Goal: Task Accomplishment & Management: Use online tool/utility

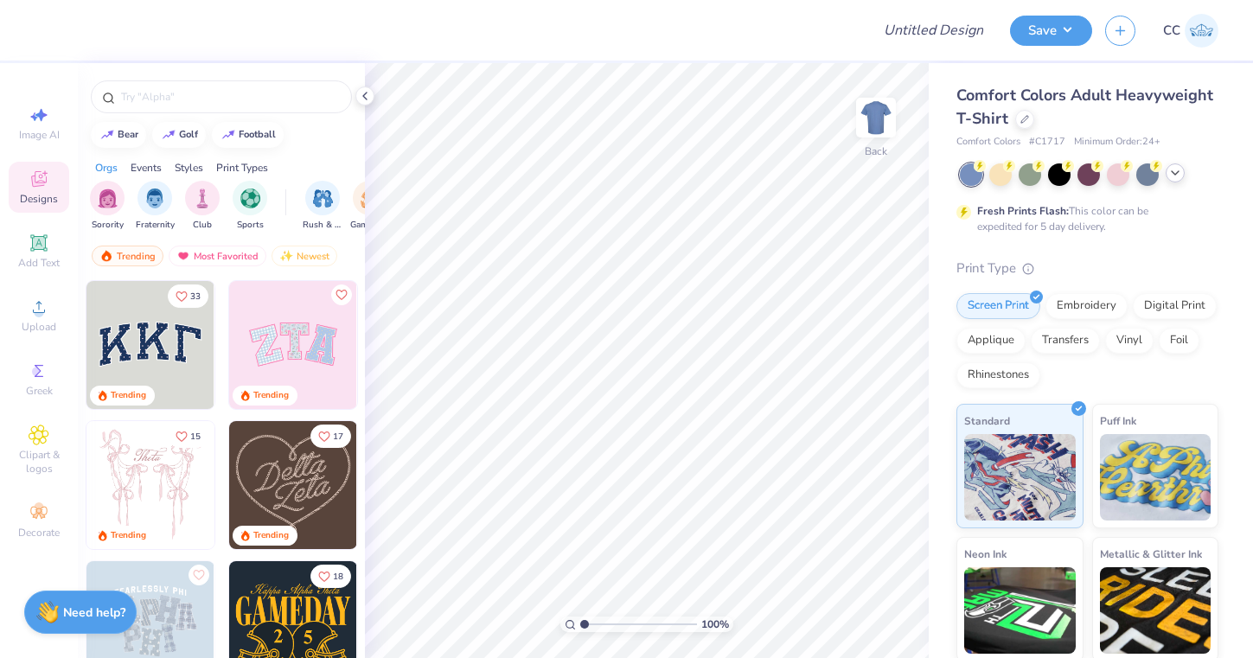
click at [1171, 171] on icon at bounding box center [1176, 173] width 14 height 14
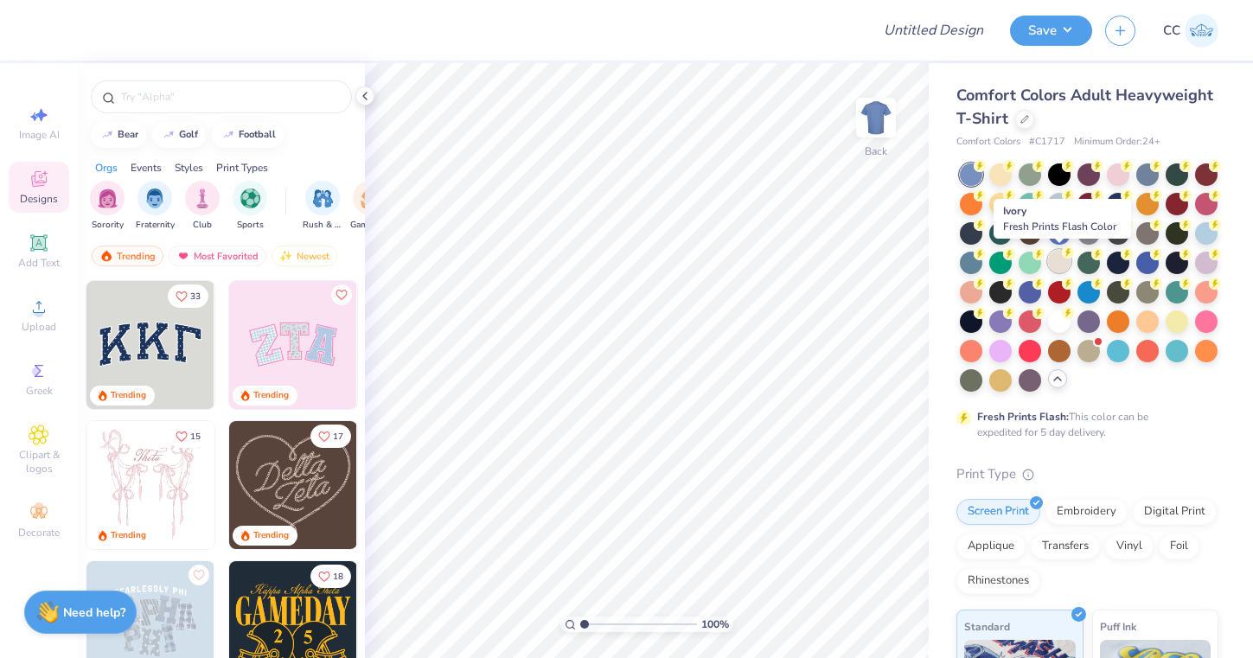
click at [1067, 265] on div at bounding box center [1059, 261] width 22 height 22
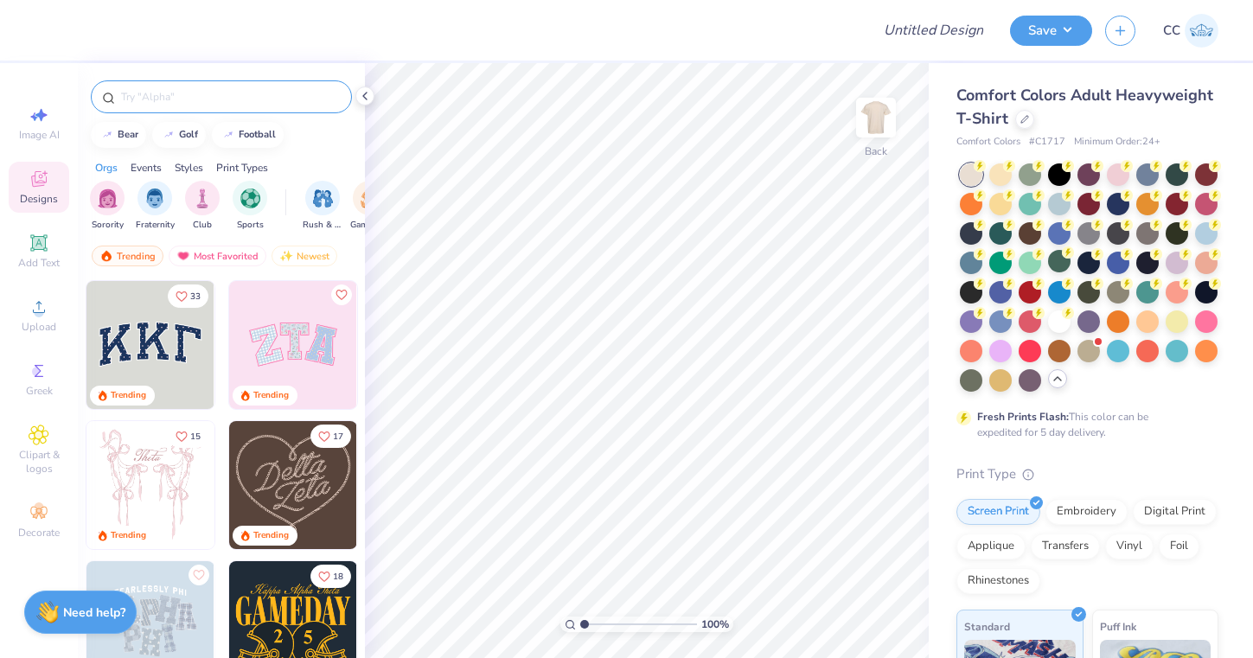
click at [242, 97] on input "text" at bounding box center [229, 96] width 221 height 17
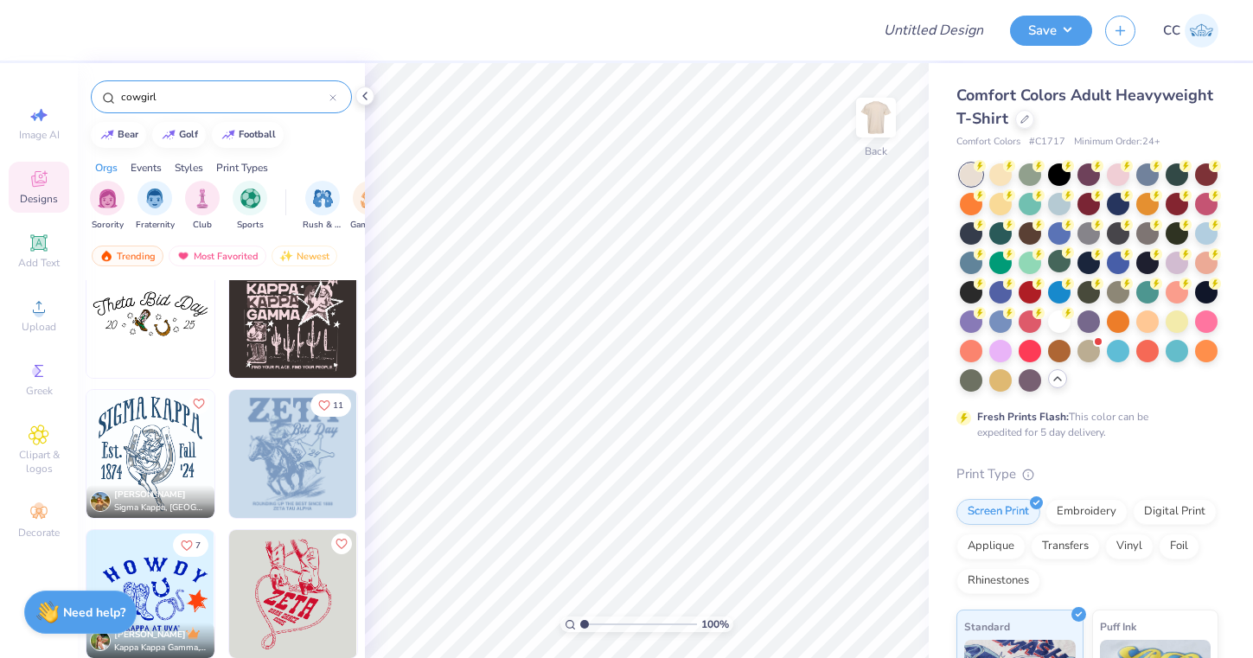
scroll to position [43, 0]
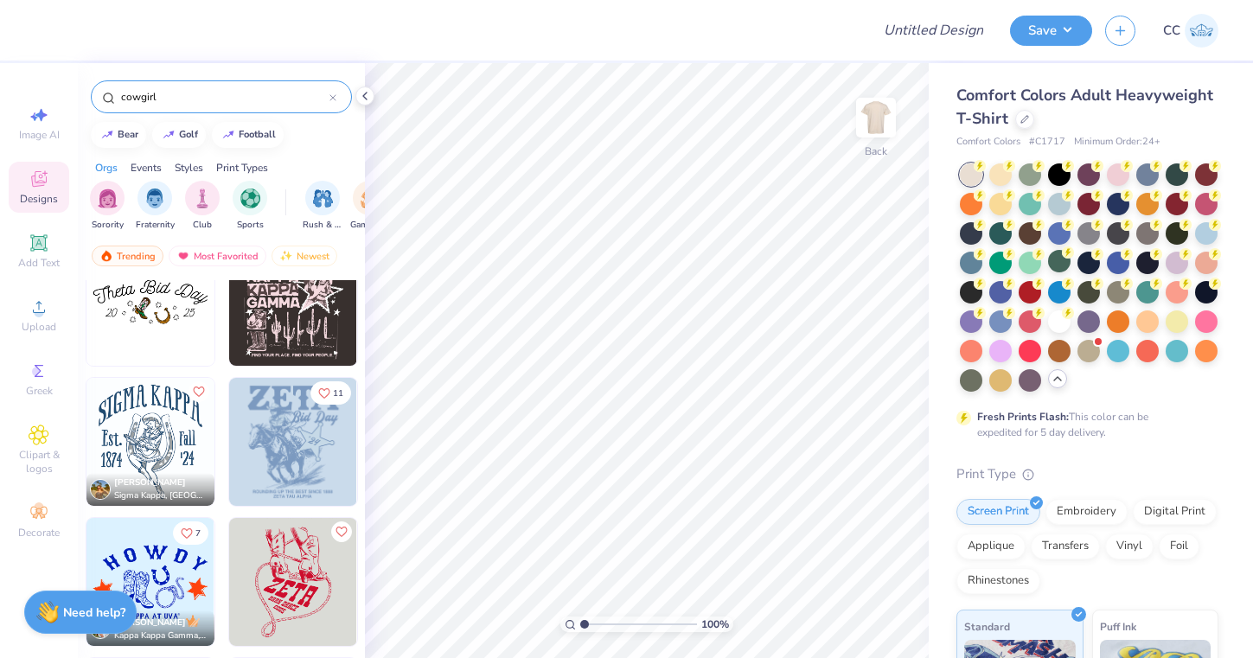
type input "cowgirl"
click at [304, 595] on img at bounding box center [293, 582] width 128 height 128
click at [888, 106] on img at bounding box center [876, 117] width 69 height 69
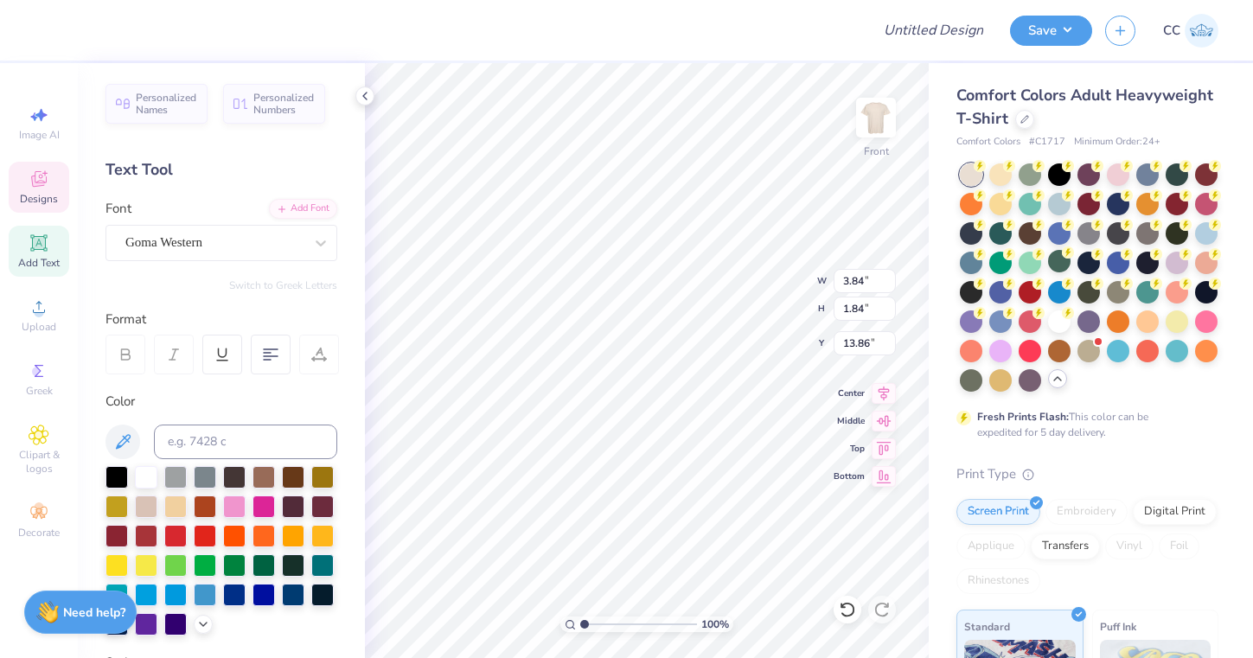
scroll to position [1, 1]
type textarea "EST 2024"
type textarea "LASSOS"
click at [45, 23] on div at bounding box center [47, 28] width 24 height 24
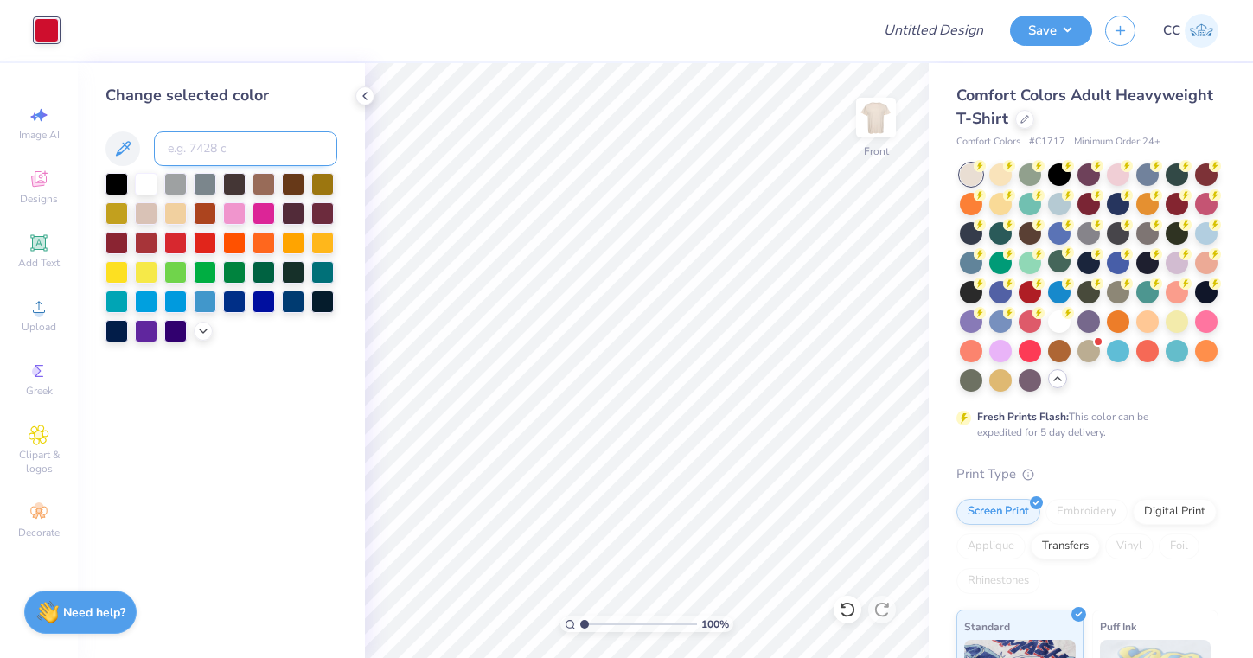
click at [207, 144] on input at bounding box center [245, 148] width 183 height 35
type input "188"
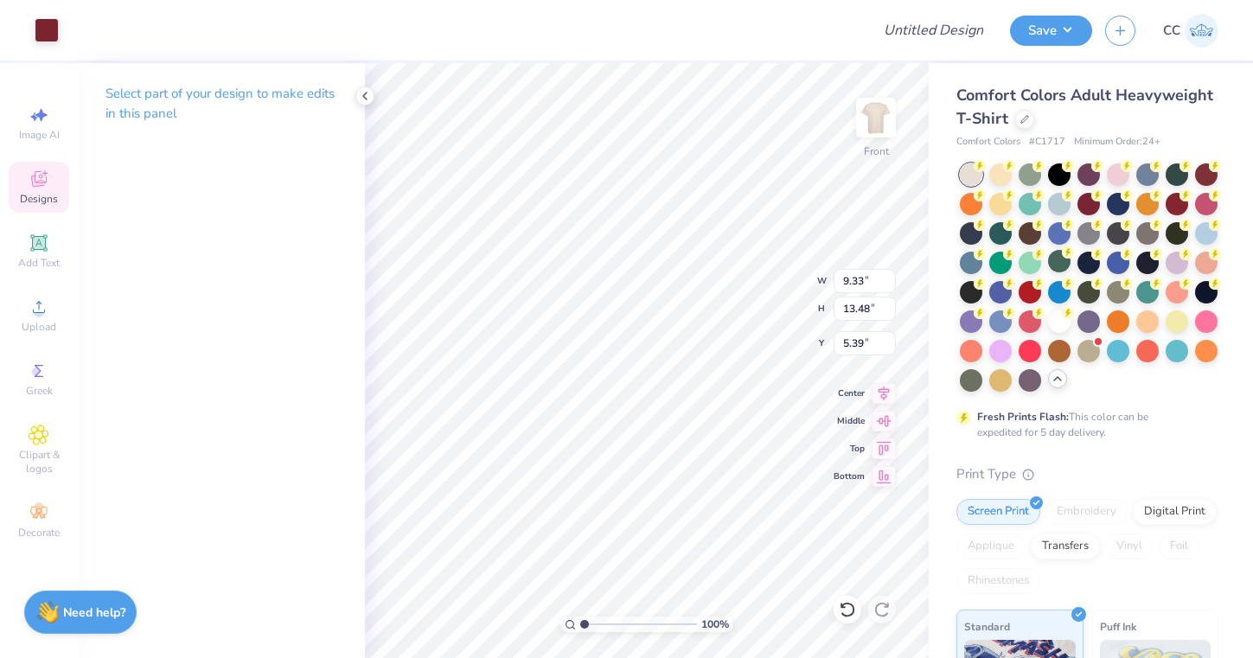
type input "10.78"
type input "15.58"
type input "3.29"
type input "9.33"
type input "13.48"
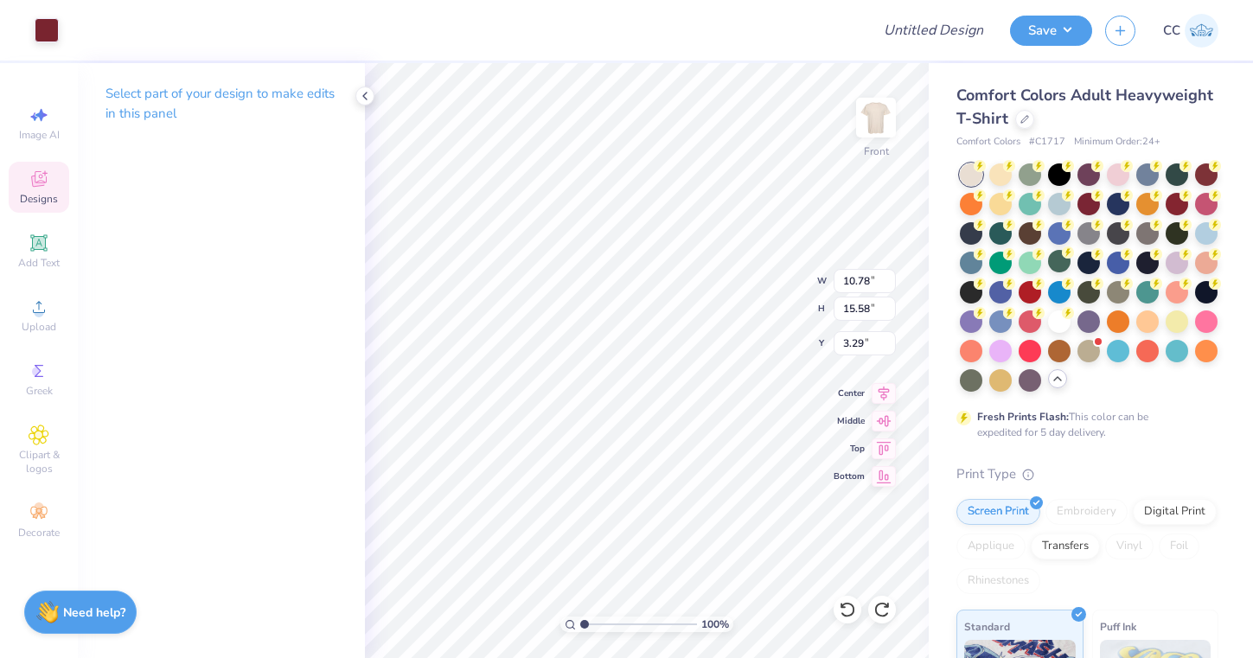
type input "5.39"
type input "11.60"
type input "16.76"
click at [880, 396] on icon at bounding box center [884, 391] width 24 height 21
type input "2.74"
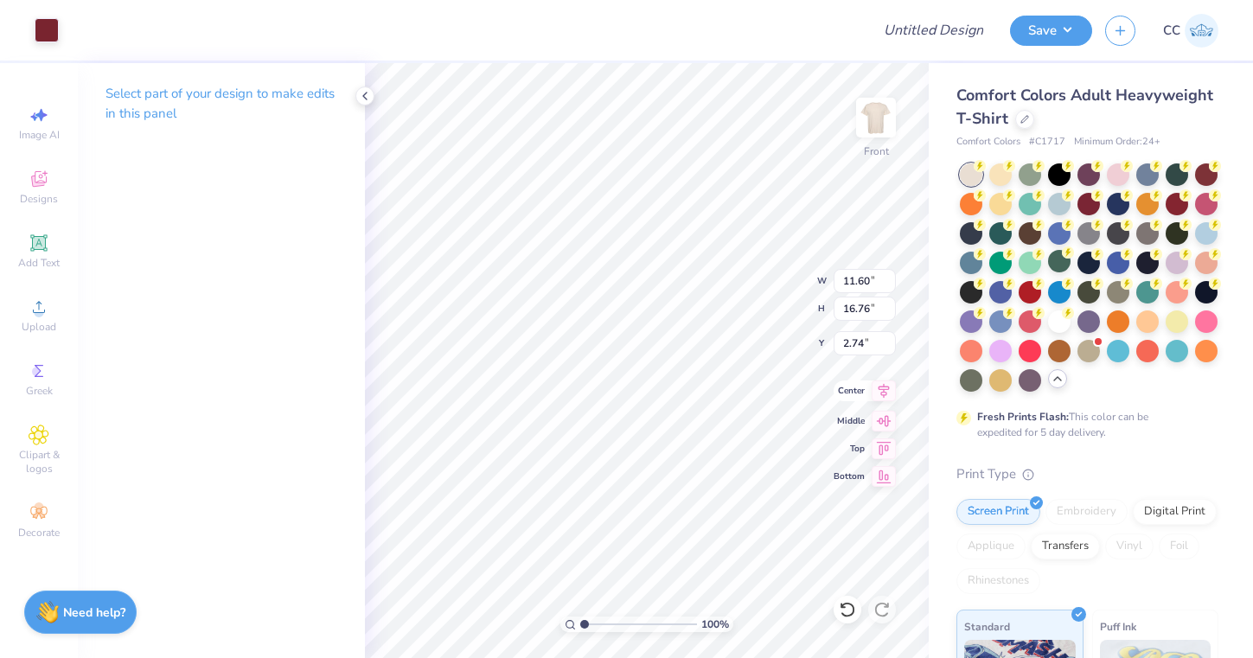
click at [888, 390] on icon at bounding box center [884, 391] width 24 height 21
type input "4.80"
type input "2.30"
type input "13.27"
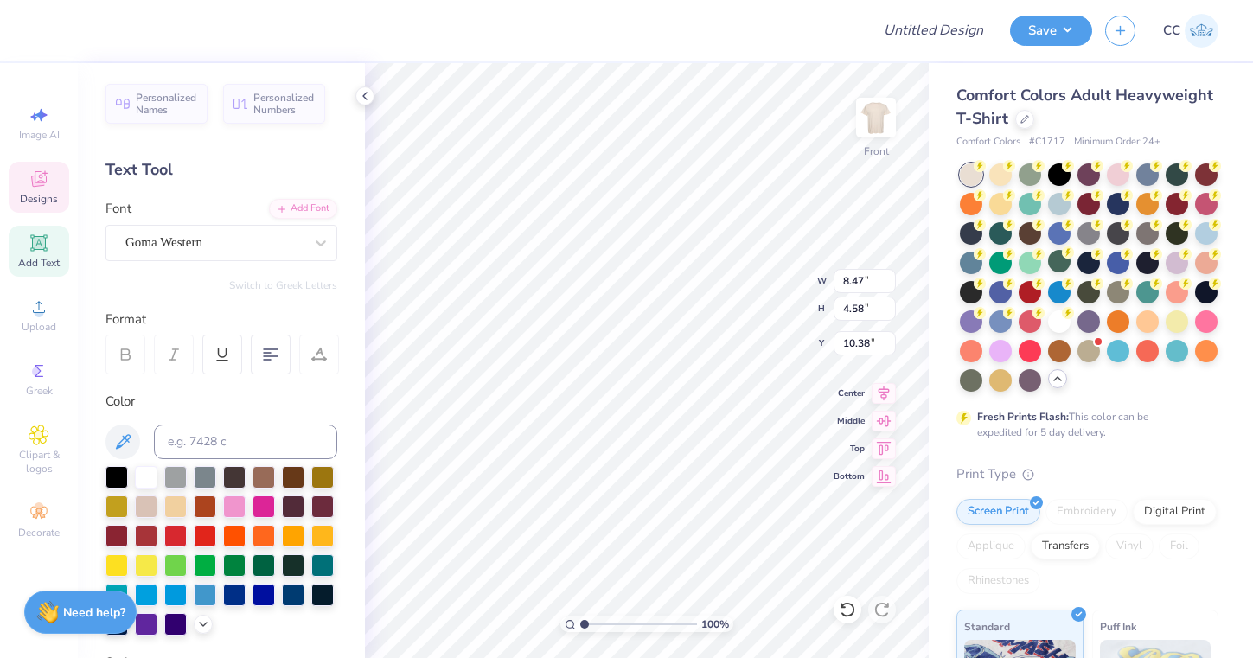
type input "10.56"
type input "13.46"
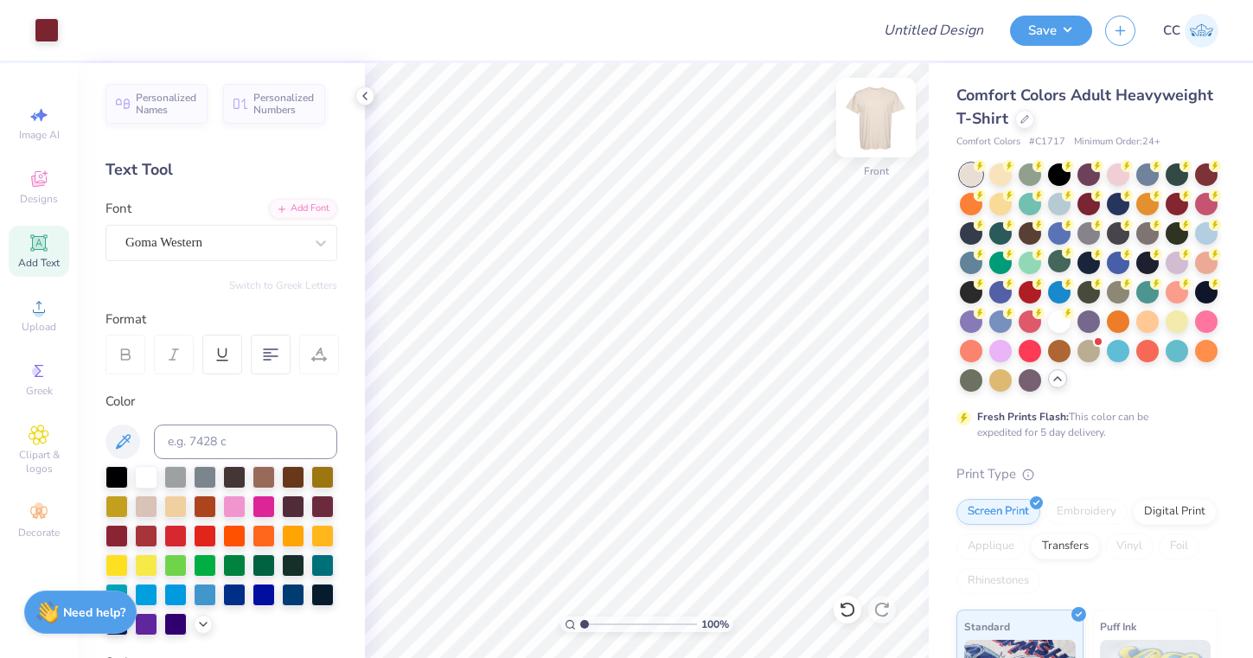
click at [854, 129] on img at bounding box center [876, 117] width 69 height 69
click at [35, 321] on span "Upload" at bounding box center [39, 327] width 35 height 14
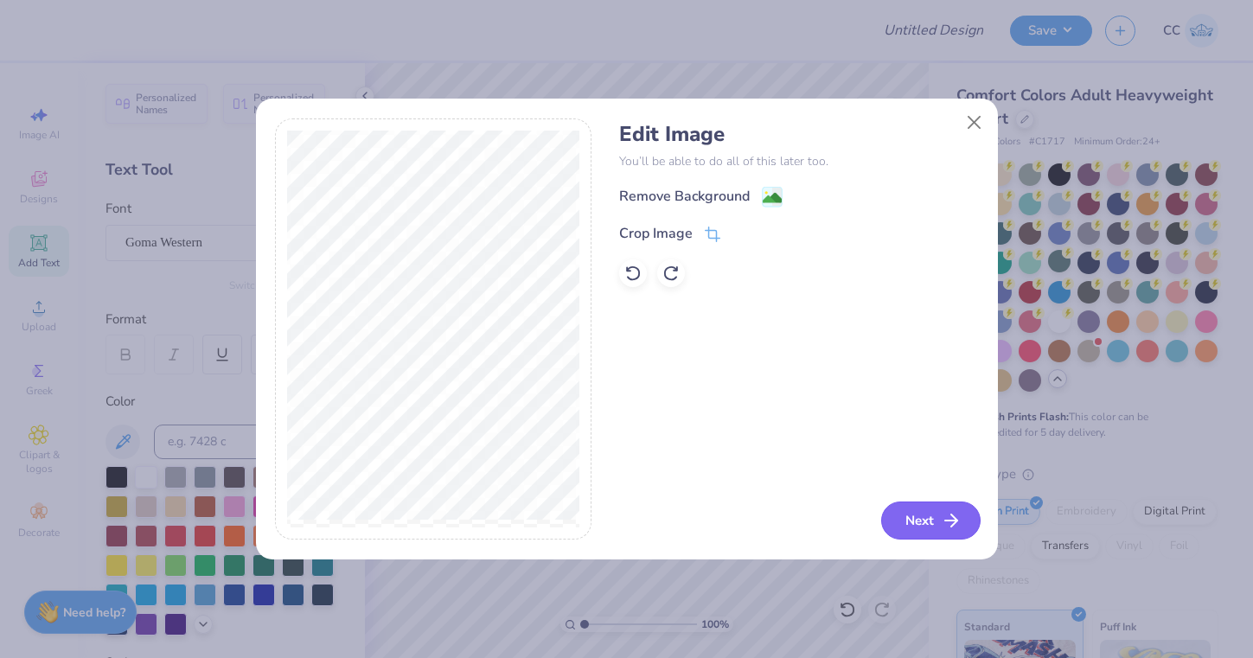
click at [919, 518] on button "Next" at bounding box center [930, 521] width 99 height 38
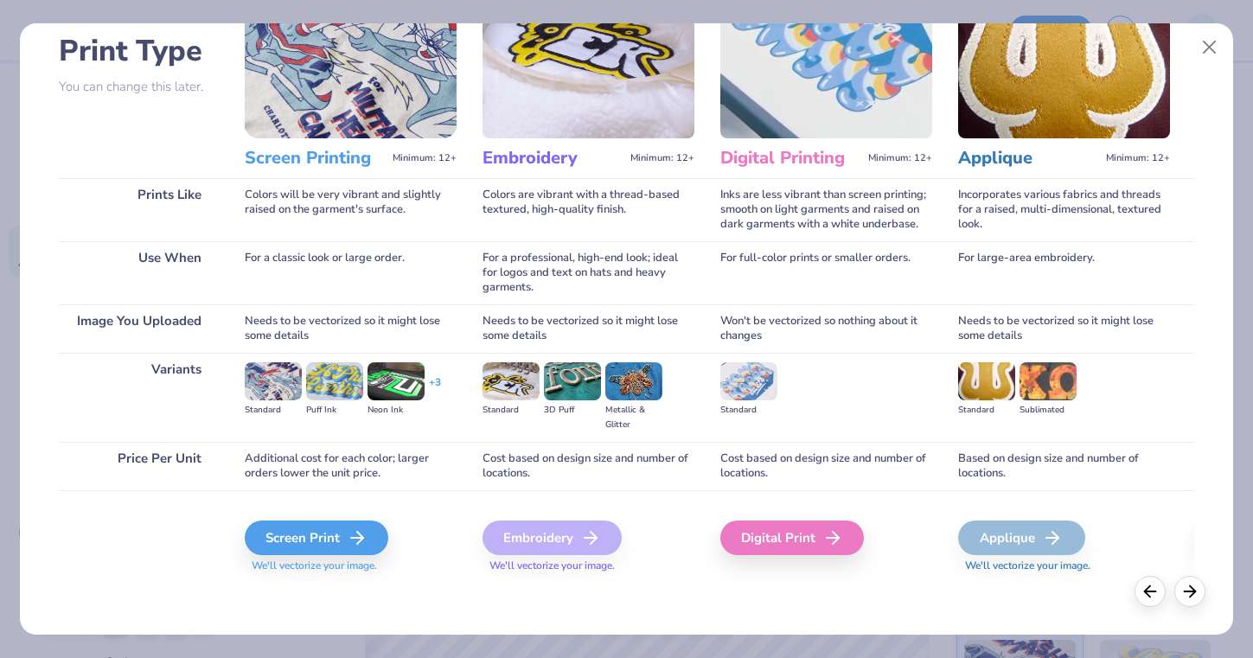
scroll to position [118, 0]
click at [325, 541] on div "Screen Print" at bounding box center [319, 538] width 144 height 35
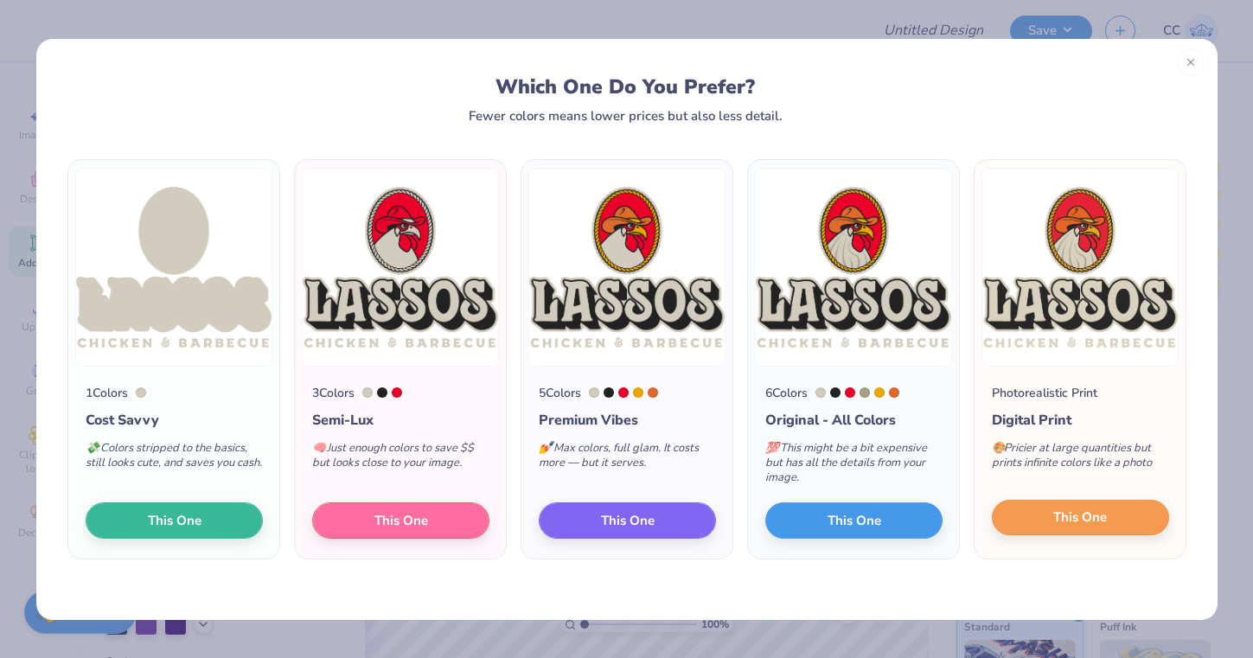
click at [1037, 522] on button "This One" at bounding box center [1080, 518] width 177 height 36
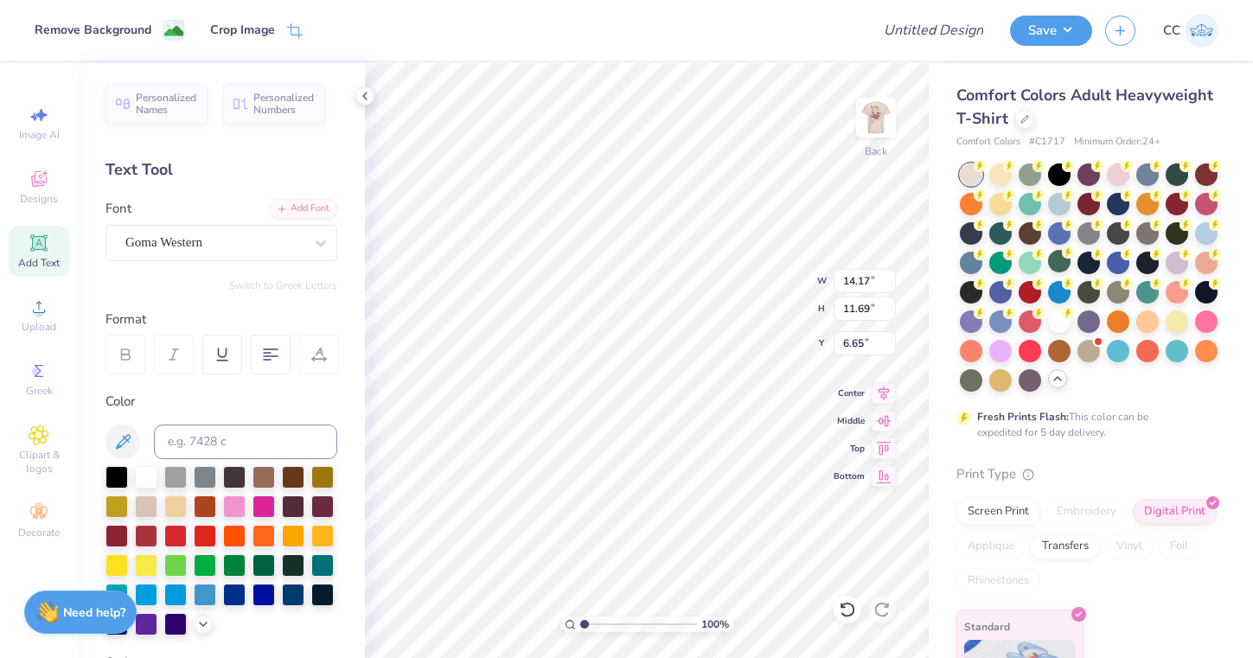
type input "4.77"
type input "3.94"
type input "1.85"
type input "5.45"
type input "4.49"
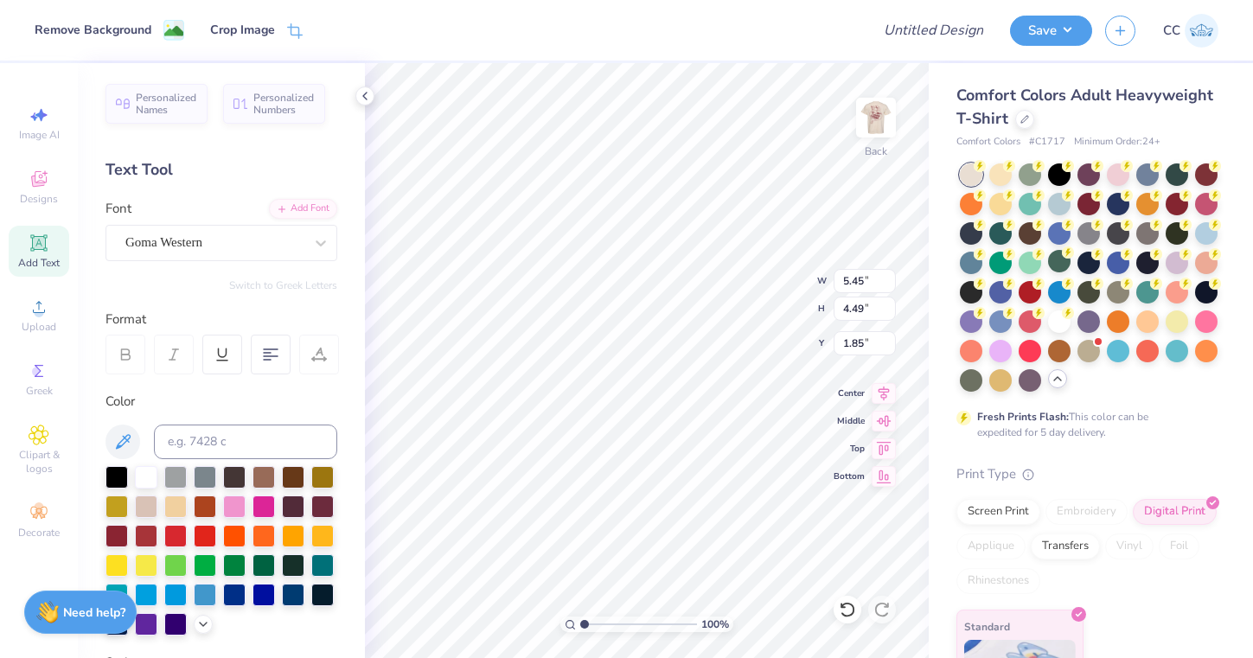
type input "0.75"
click at [370, 102] on icon at bounding box center [365, 96] width 14 height 14
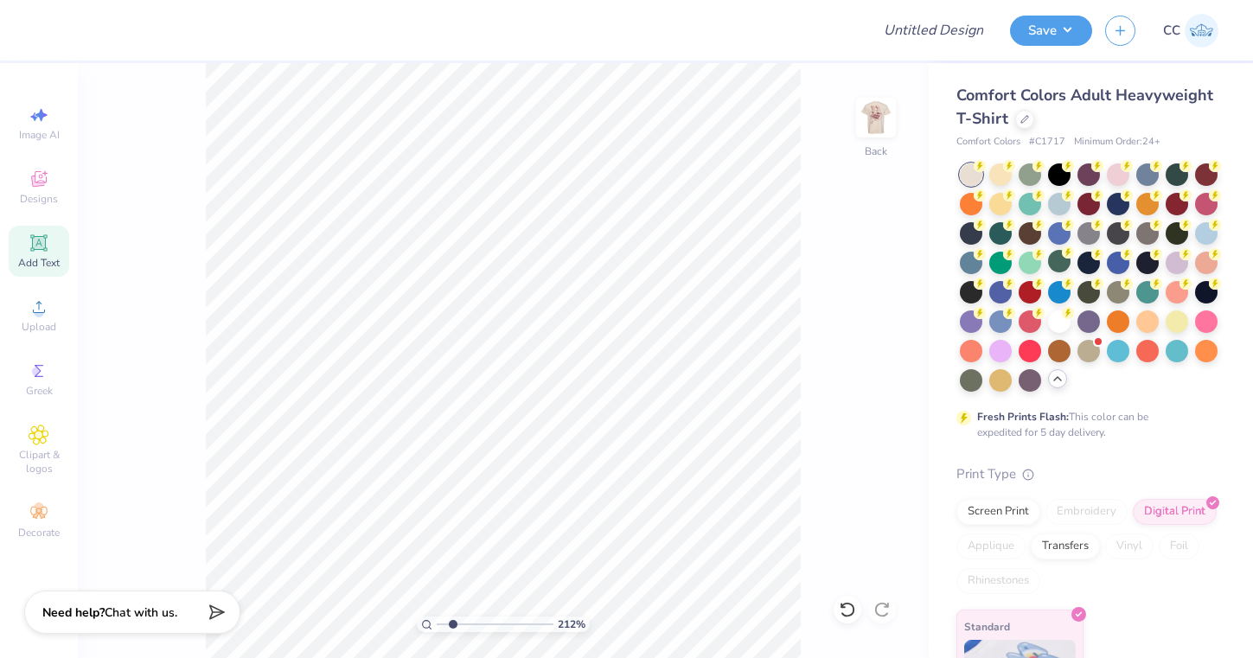
drag, startPoint x: 439, startPoint y: 624, endPoint x: 453, endPoint y: 624, distance: 13.8
click at [453, 624] on input "range" at bounding box center [495, 625] width 117 height 16
drag, startPoint x: 449, startPoint y: 618, endPoint x: 412, endPoint y: 625, distance: 37.8
type input "1"
click at [412, 625] on div "100 %" at bounding box center [503, 360] width 595 height 595
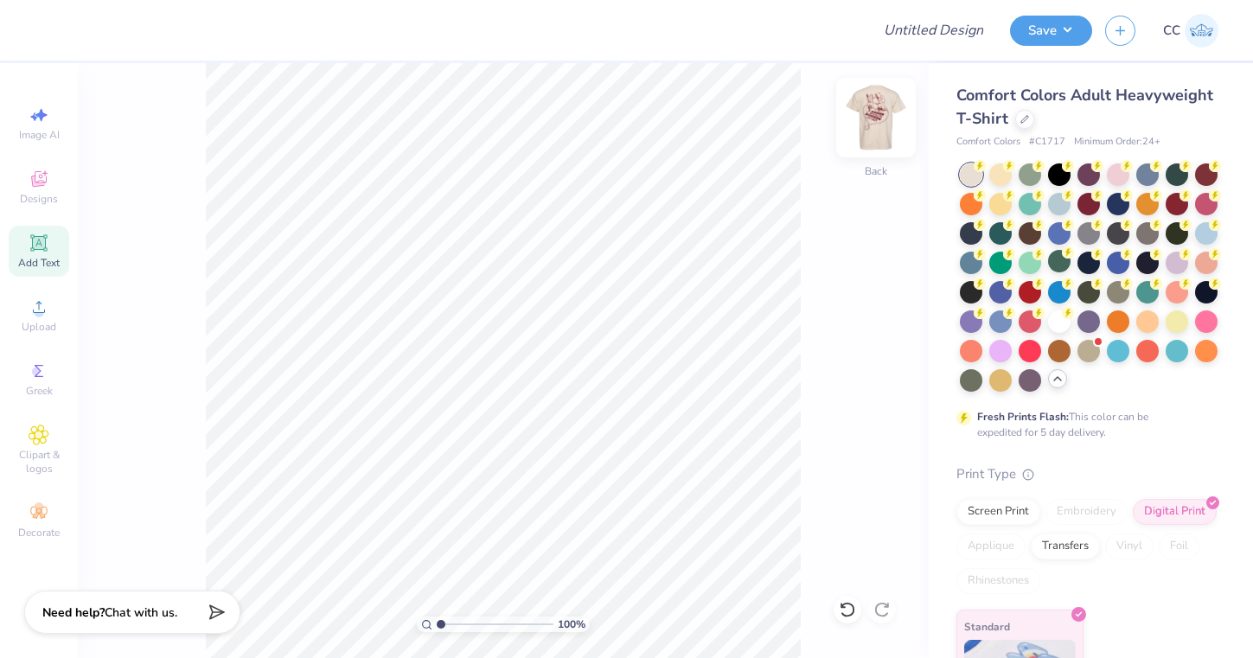
click at [868, 153] on div "Back" at bounding box center [876, 128] width 40 height 61
click at [946, 40] on input "Design Title" at bounding box center [955, 30] width 85 height 35
type input "Lassos Cowgirl Tee"
click at [1069, 33] on button "Save" at bounding box center [1051, 28] width 82 height 30
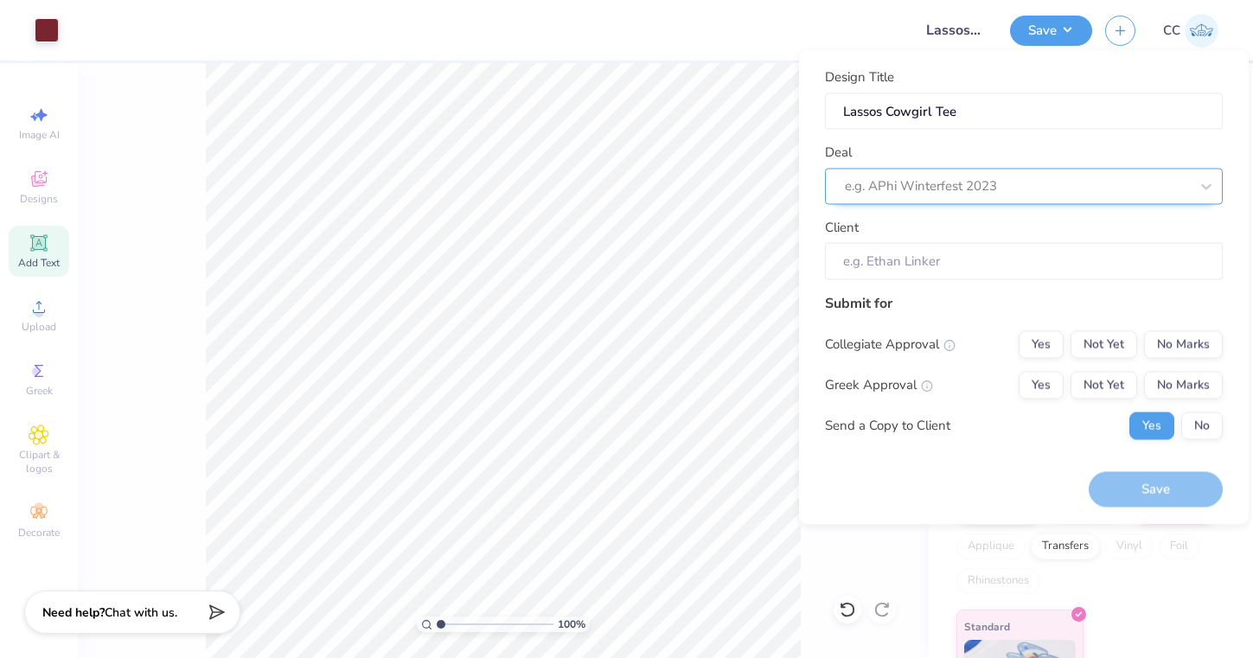
click at [959, 187] on div "e.g. APhi Winterfest 2023" at bounding box center [1017, 186] width 344 height 20
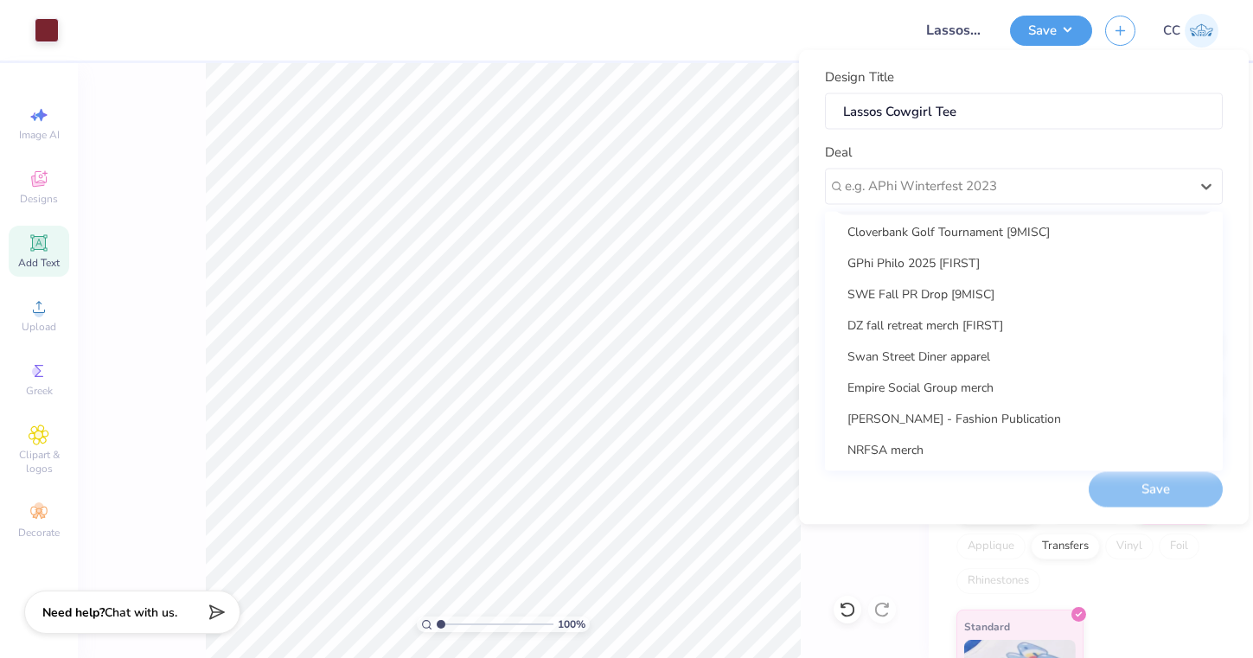
scroll to position [63, 0]
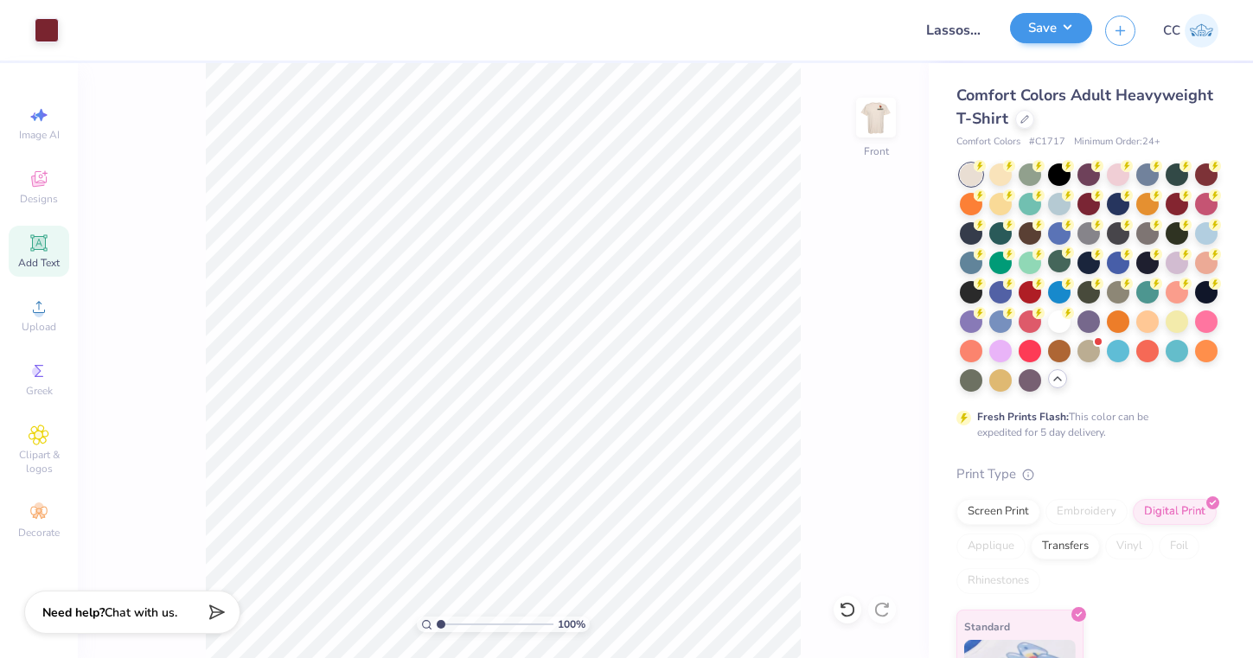
click at [1060, 35] on button "Save" at bounding box center [1051, 28] width 82 height 30
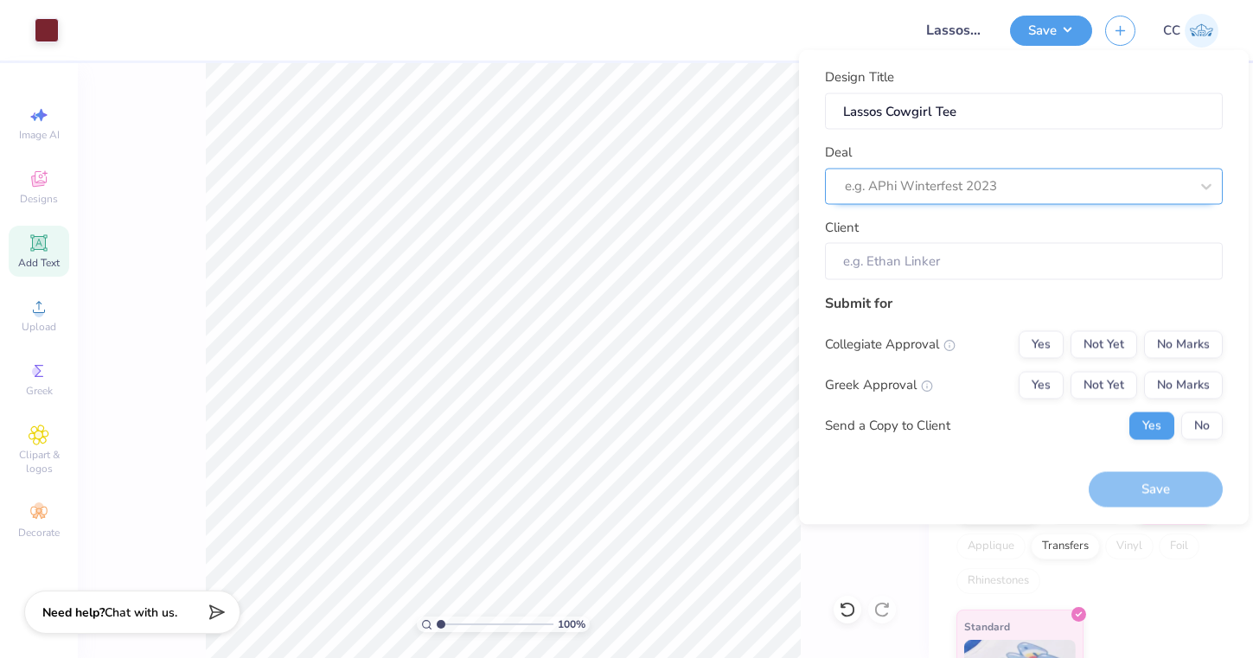
click at [960, 176] on div "e.g. APhi Winterfest 2023" at bounding box center [1017, 186] width 344 height 20
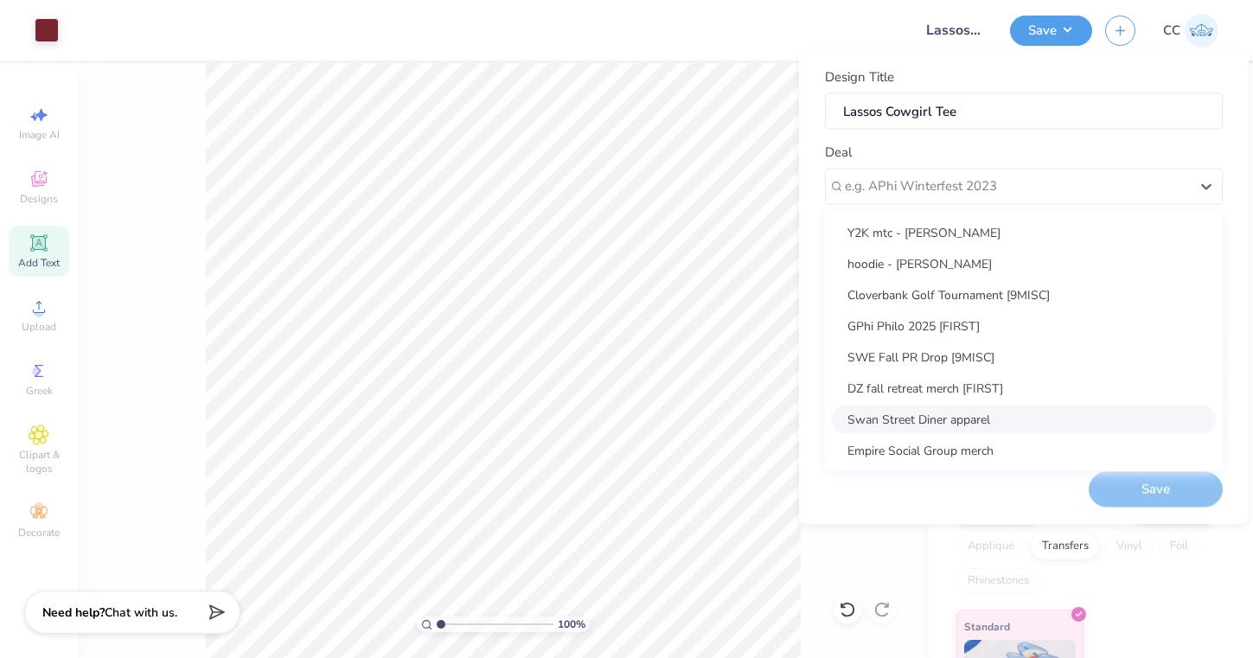
scroll to position [0, 0]
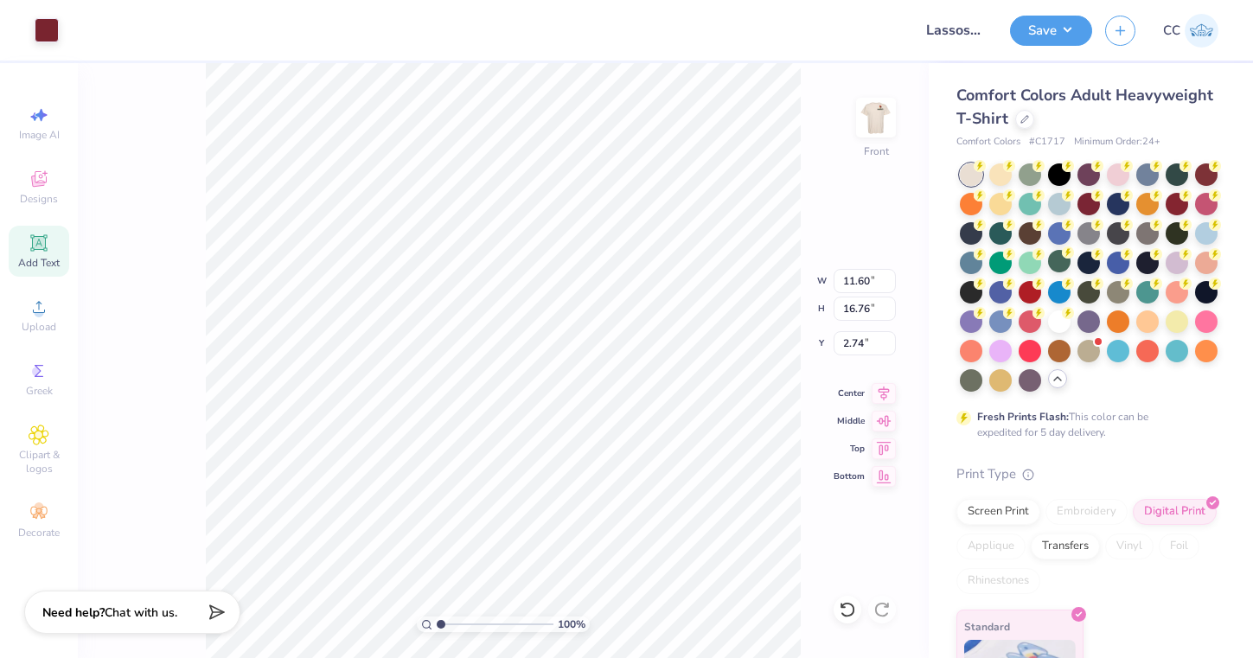
type input "10.74"
type input "15.52"
click at [878, 392] on icon at bounding box center [884, 391] width 24 height 21
click at [874, 131] on img at bounding box center [876, 117] width 69 height 69
type input "4.89"
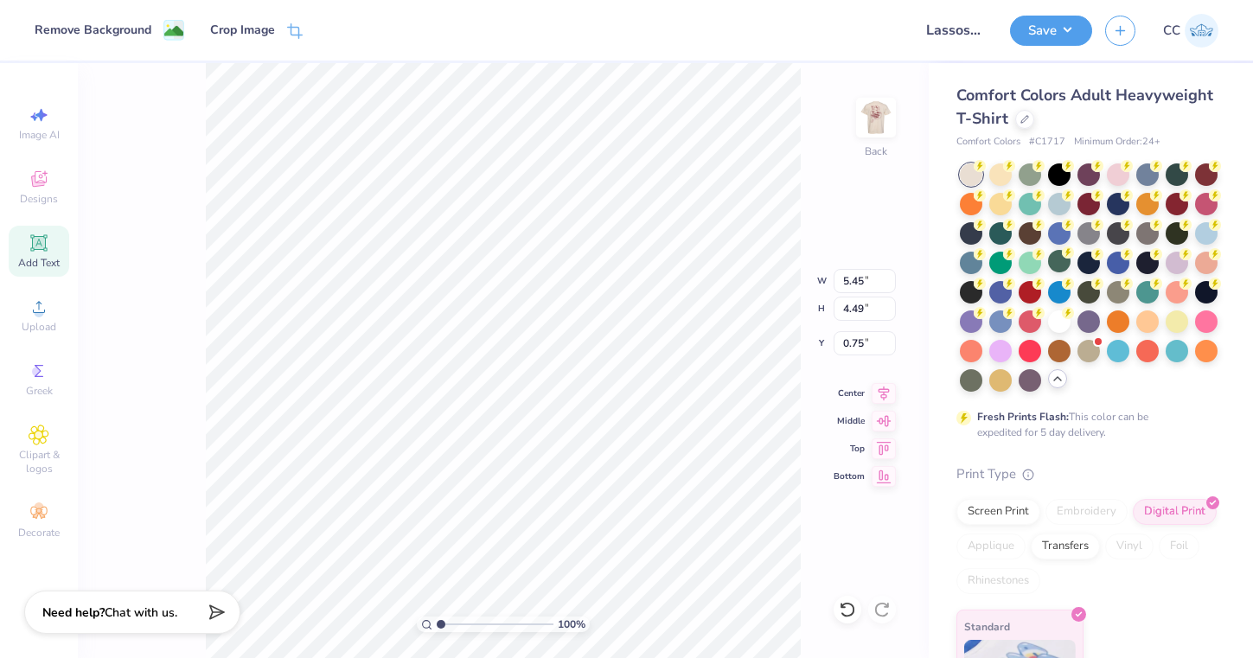
type input "4.03"
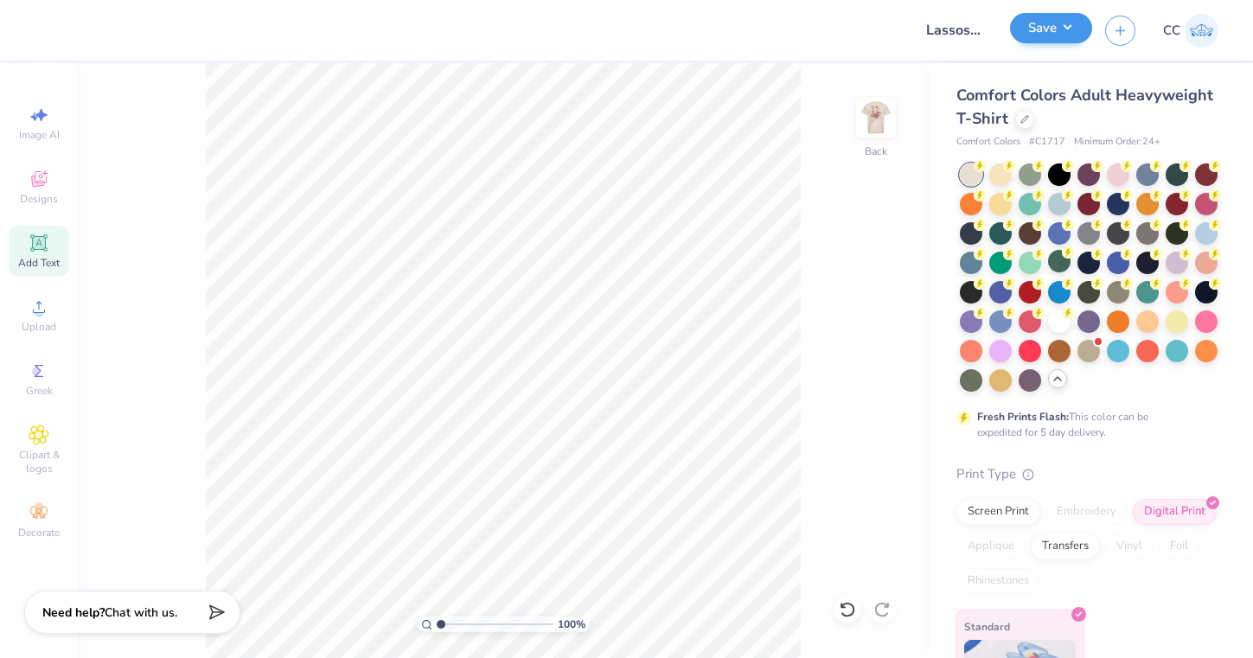
click at [1062, 32] on button "Save" at bounding box center [1051, 28] width 82 height 30
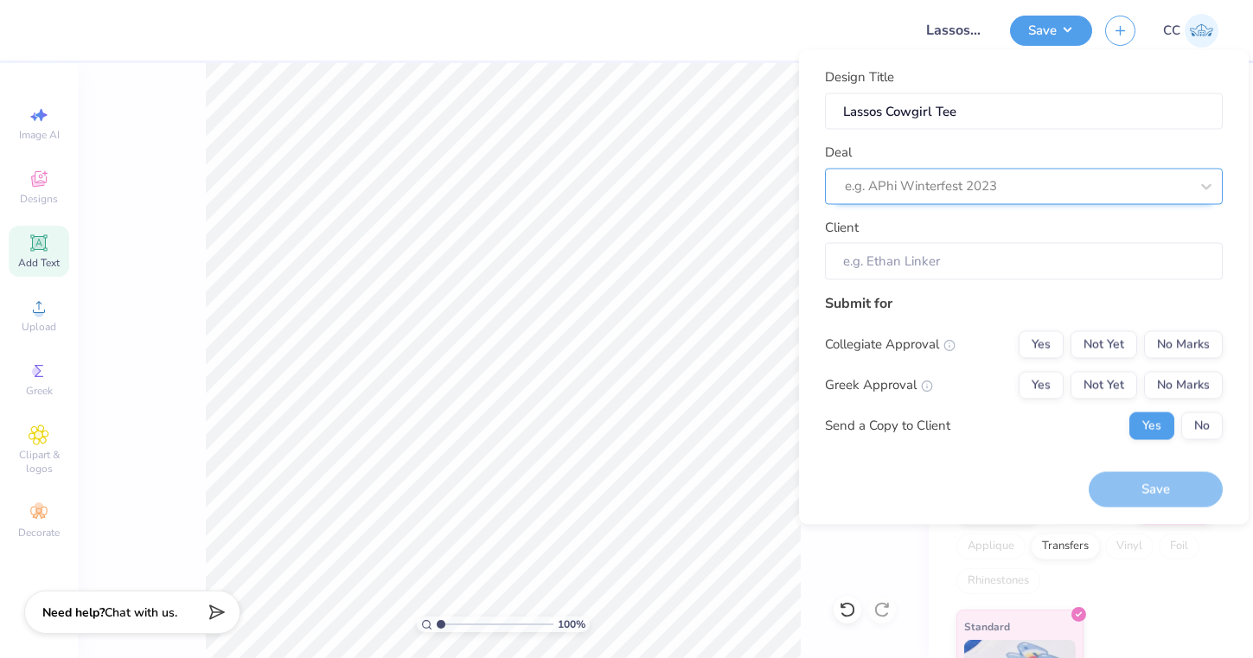
click at [932, 191] on div "e.g. APhi Winterfest 2023" at bounding box center [1017, 186] width 344 height 20
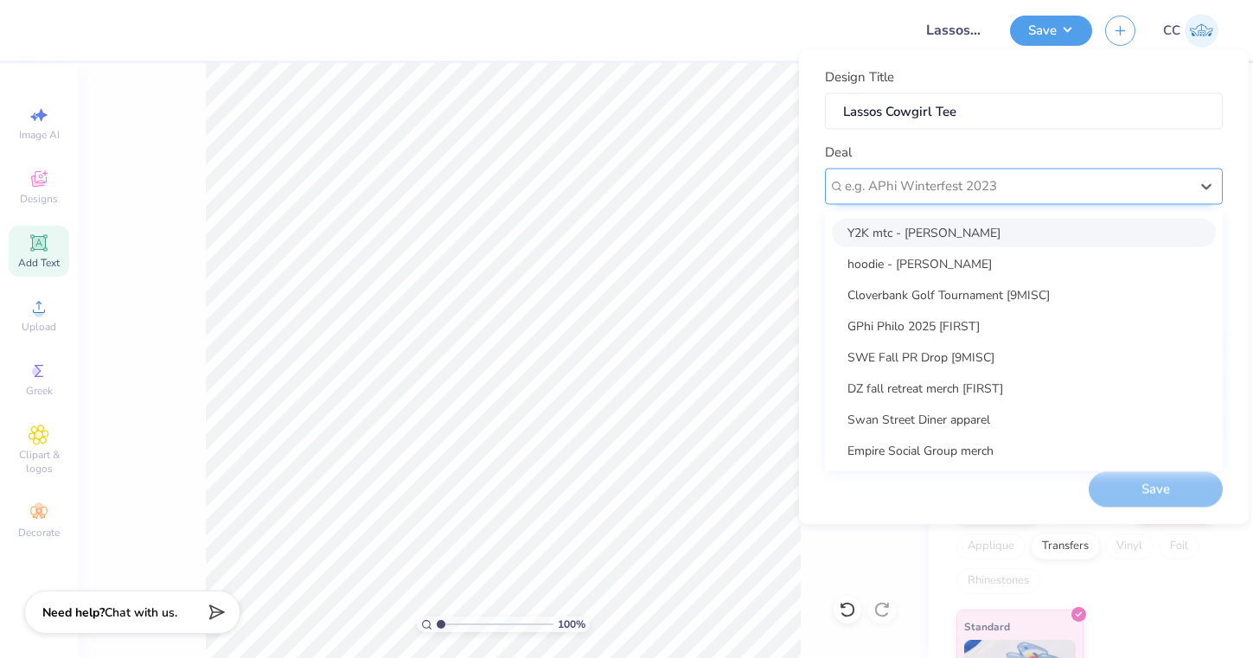
click at [879, 177] on div "e.g. APhi Winterfest 2023" at bounding box center [1017, 186] width 344 height 20
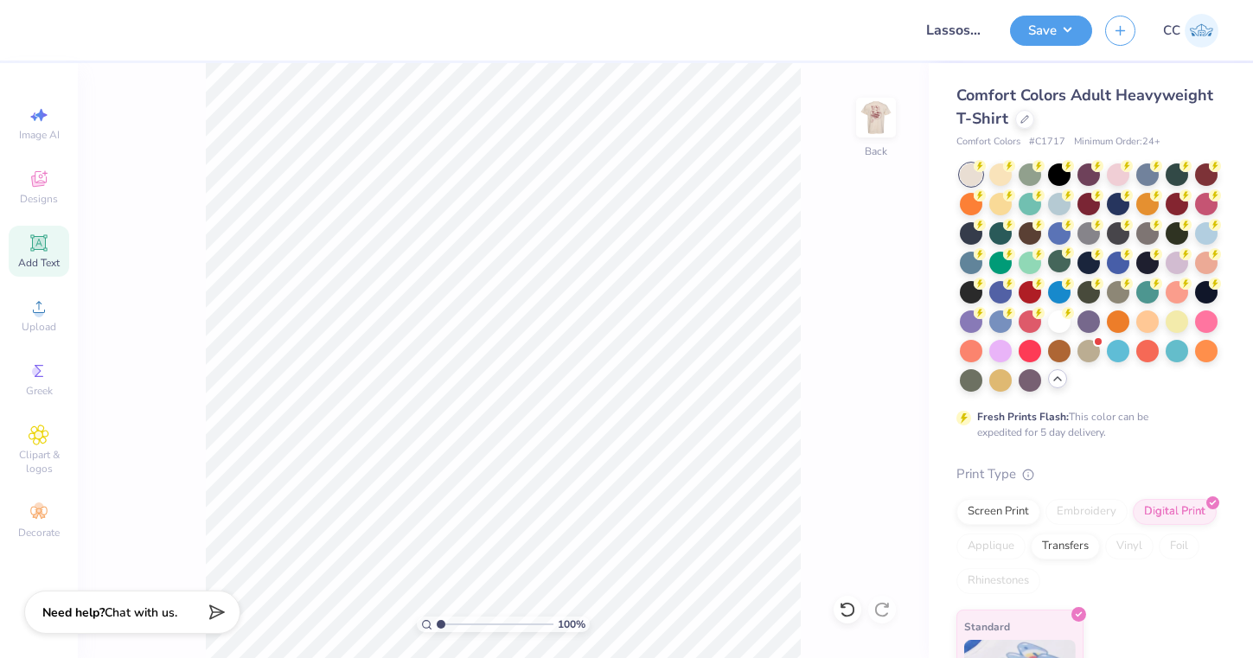
click at [311, 2] on div at bounding box center [474, 30] width 852 height 61
click at [1039, 42] on button "Save" at bounding box center [1051, 28] width 82 height 30
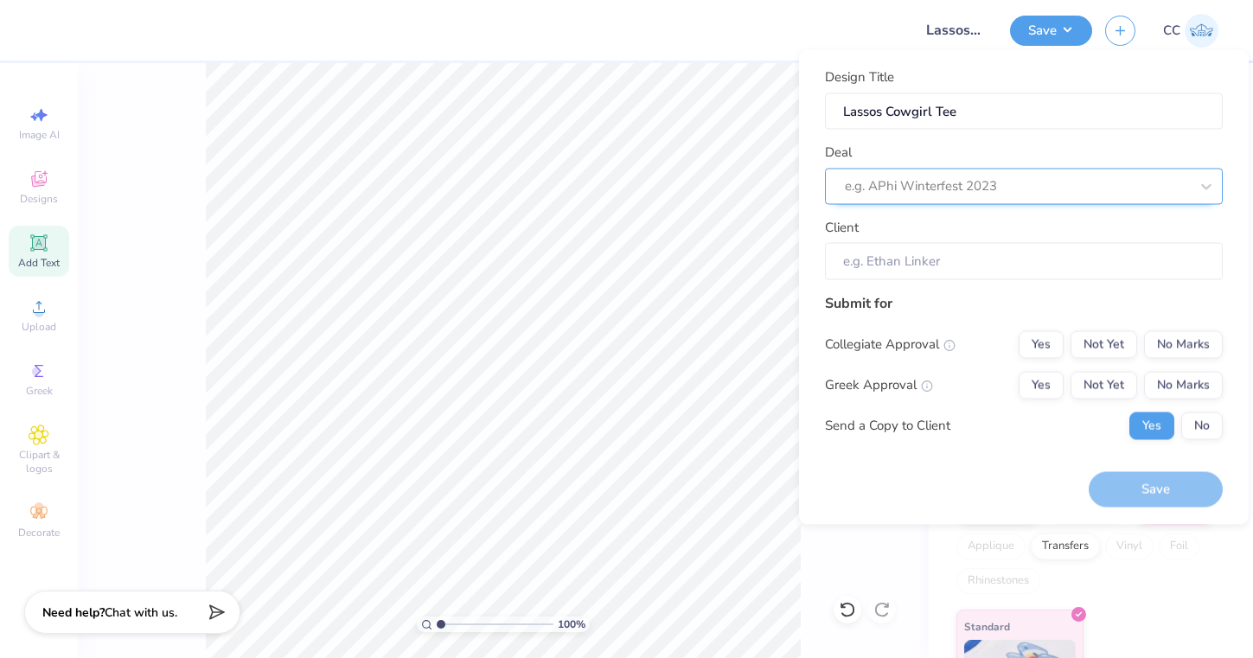
click at [923, 188] on div "e.g. APhi Winterfest 2023" at bounding box center [1017, 186] width 344 height 20
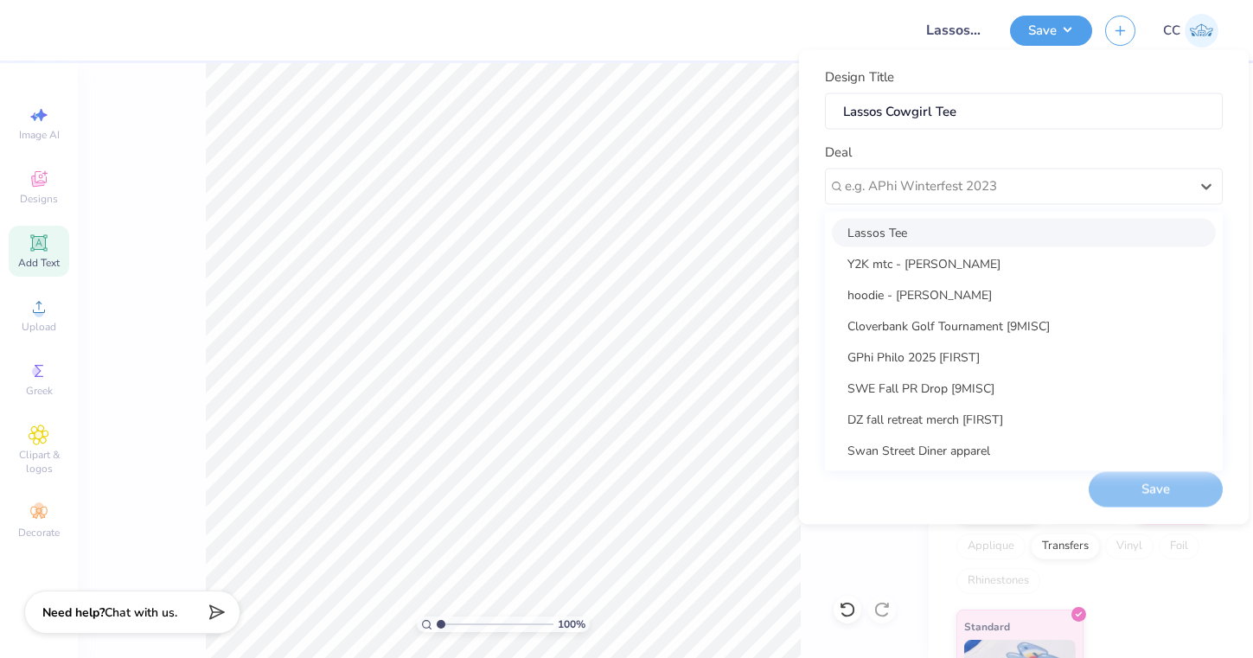
click at [910, 227] on div "Lassos Tee" at bounding box center [1024, 232] width 384 height 29
type input "[PERSON_NAME]"
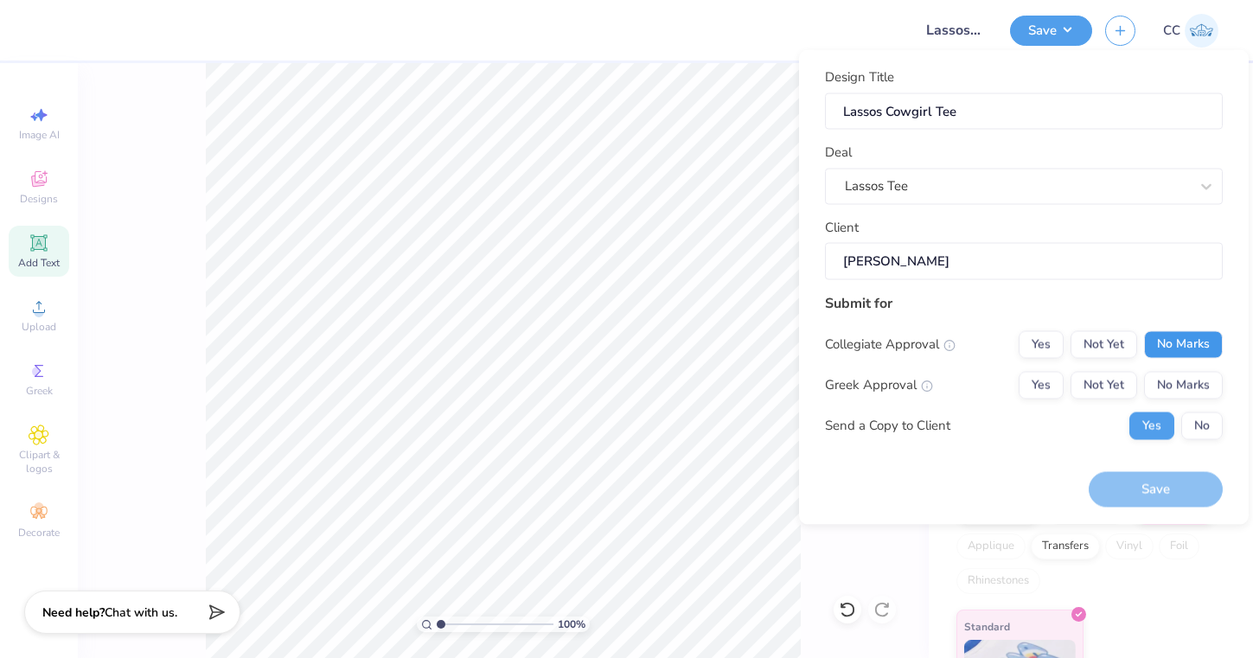
click at [1181, 336] on button "No Marks" at bounding box center [1183, 344] width 79 height 28
click at [1189, 381] on button "No Marks" at bounding box center [1183, 385] width 79 height 28
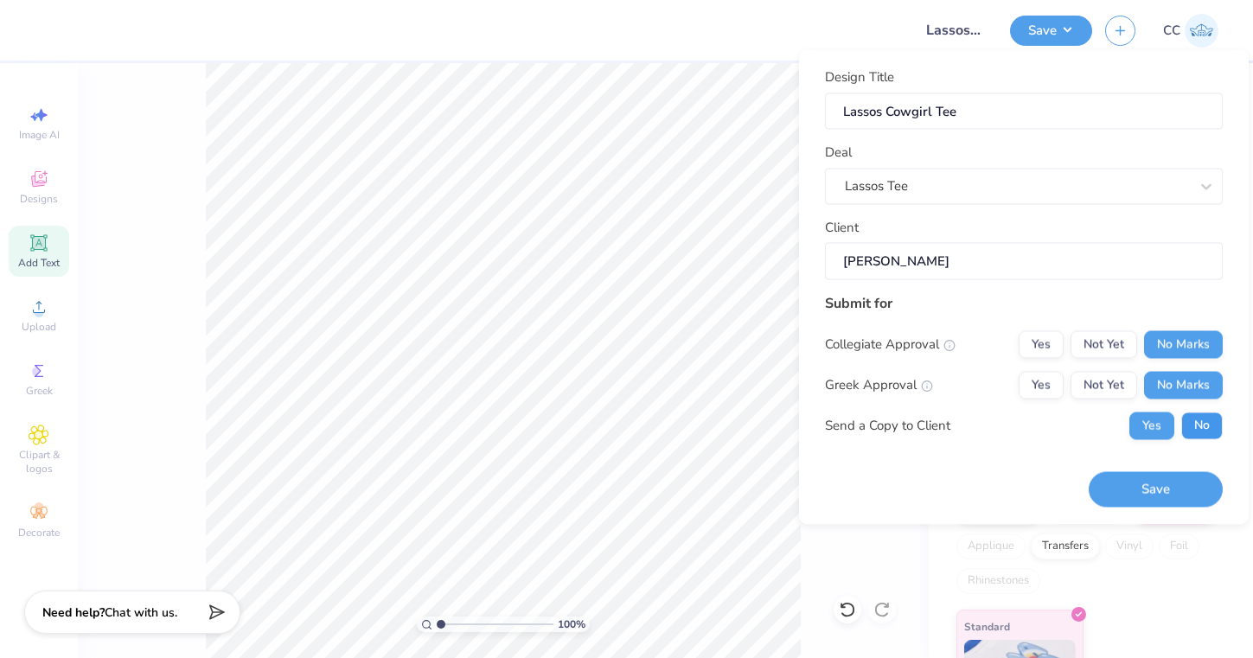
click at [1201, 418] on button "No" at bounding box center [1203, 426] width 42 height 28
click at [1175, 496] on button "Save" at bounding box center [1156, 489] width 134 height 35
